Goal: Task Accomplishment & Management: Complete application form

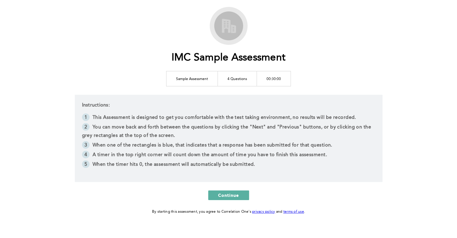
scroll to position [30, 0]
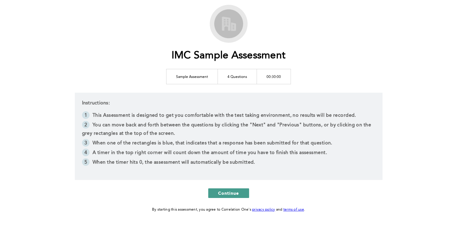
click at [232, 194] on span "Continue" at bounding box center [228, 193] width 21 height 6
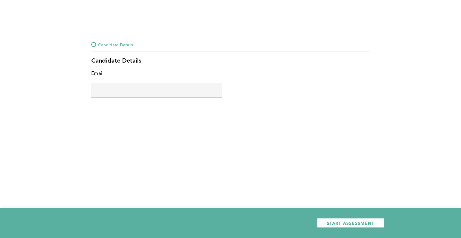
click at [165, 105] on div "Email error placeholder" at bounding box center [230, 88] width 279 height 38
drag, startPoint x: 163, startPoint y: 96, endPoint x: 177, endPoint y: 97, distance: 13.3
click at [163, 96] on input "text" at bounding box center [156, 90] width 131 height 14
click at [148, 92] on input "s" at bounding box center [156, 90] width 131 height 14
click at [118, 93] on input "s@g.c" at bounding box center [156, 90] width 131 height 14
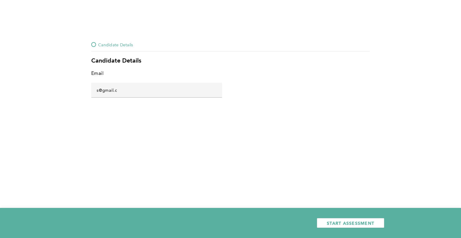
click at [125, 87] on input "s@gmail.c" at bounding box center [156, 90] width 131 height 14
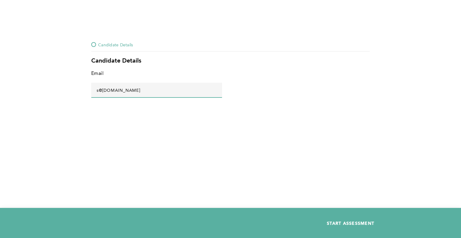
type input "s@[DOMAIN_NAME]"
click at [360, 219] on button "START ASSESSMENT" at bounding box center [350, 223] width 67 height 10
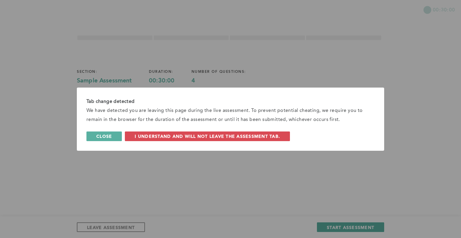
click at [113, 133] on button "Close" at bounding box center [104, 136] width 35 height 10
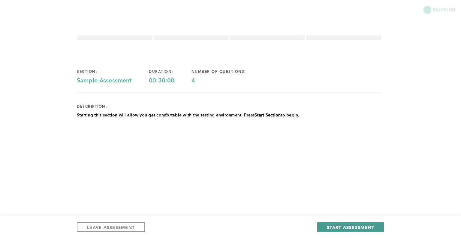
click at [342, 226] on span "START ASSESSMENT" at bounding box center [350, 227] width 47 height 6
